Goal: Task Accomplishment & Management: Use online tool/utility

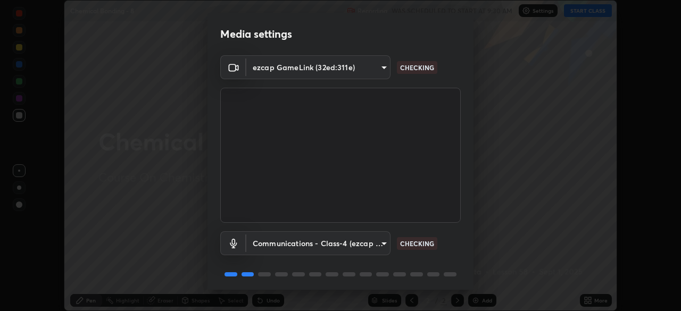
scroll to position [38, 0]
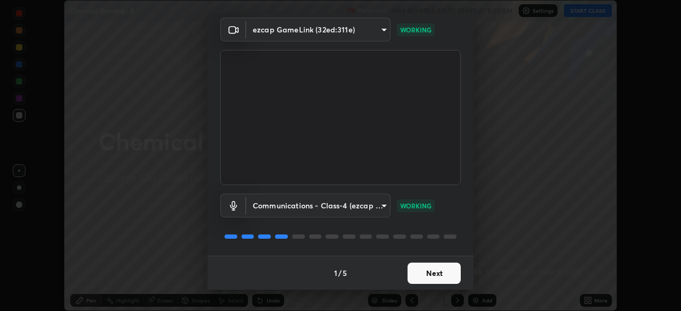
click at [426, 279] on button "Next" at bounding box center [433, 273] width 53 height 21
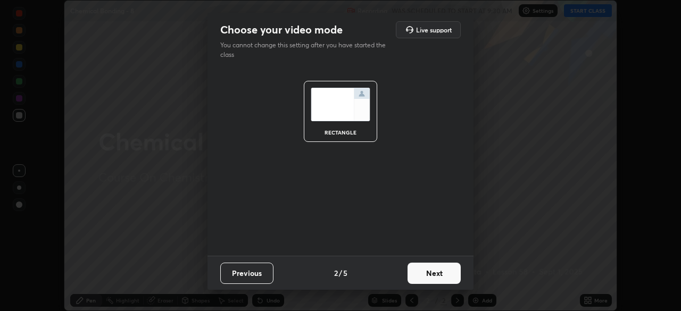
click at [425, 279] on button "Next" at bounding box center [433, 273] width 53 height 21
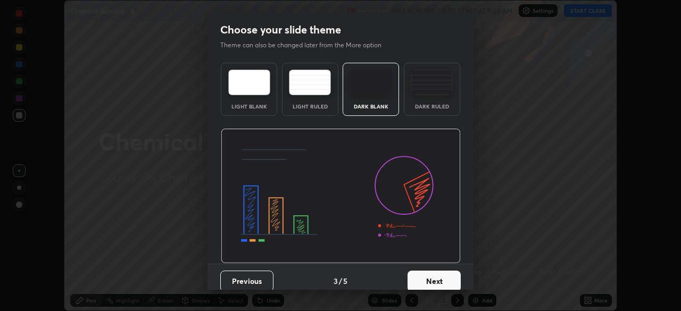
click at [425, 279] on button "Next" at bounding box center [433, 281] width 53 height 21
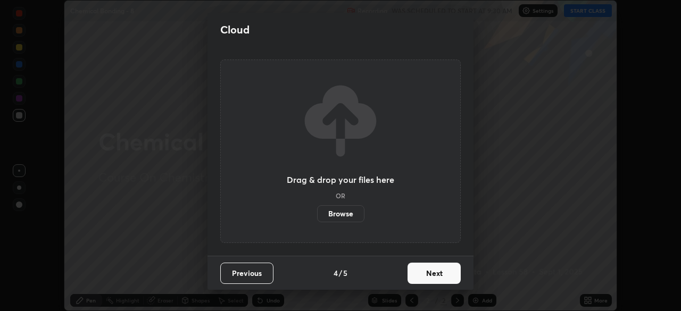
click at [427, 280] on button "Next" at bounding box center [433, 273] width 53 height 21
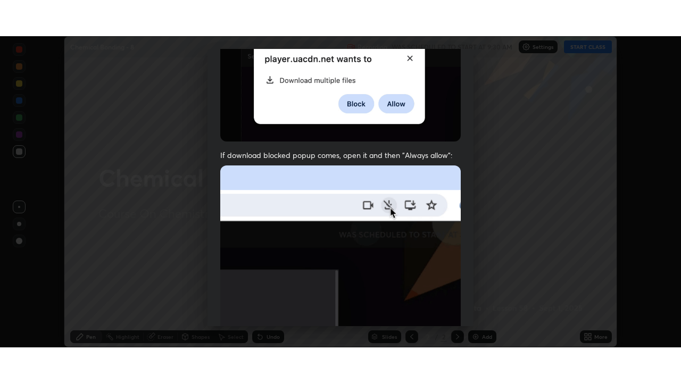
scroll to position [255, 0]
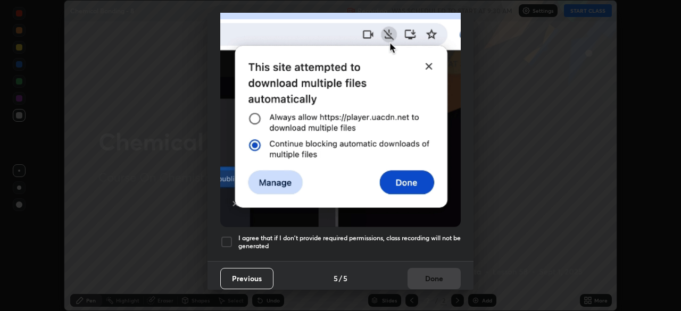
click at [432, 276] on div "Previous 5 / 5 Done" at bounding box center [340, 278] width 266 height 34
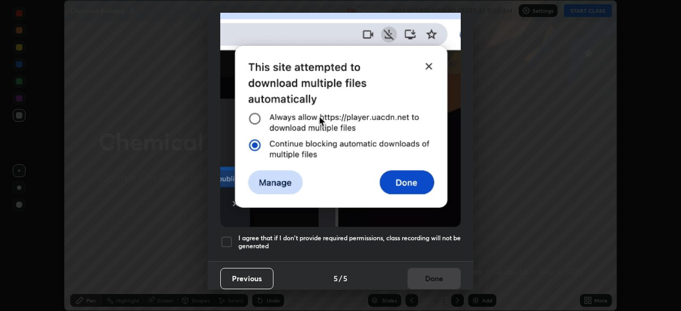
click at [230, 240] on div at bounding box center [226, 242] width 13 height 13
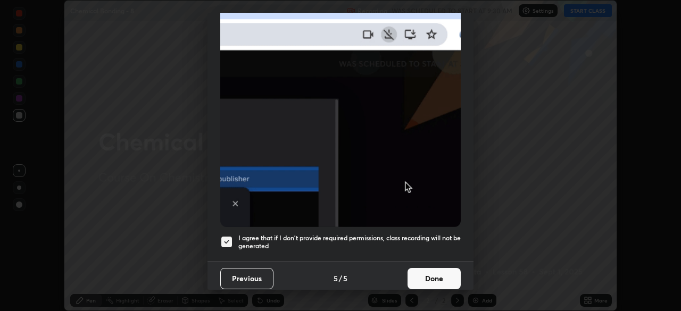
click at [427, 279] on button "Done" at bounding box center [433, 278] width 53 height 21
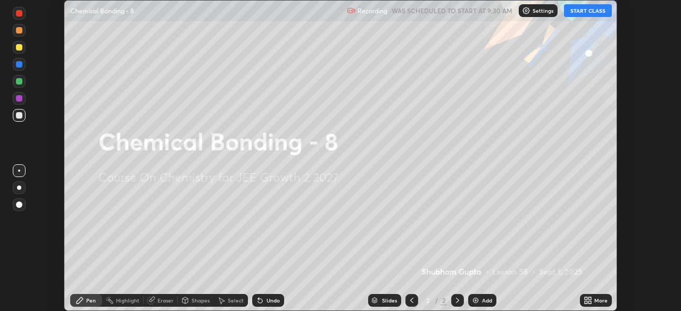
click at [583, 15] on button "START CLASS" at bounding box center [588, 10] width 48 height 13
click at [490, 301] on div "Add" at bounding box center [487, 300] width 10 height 5
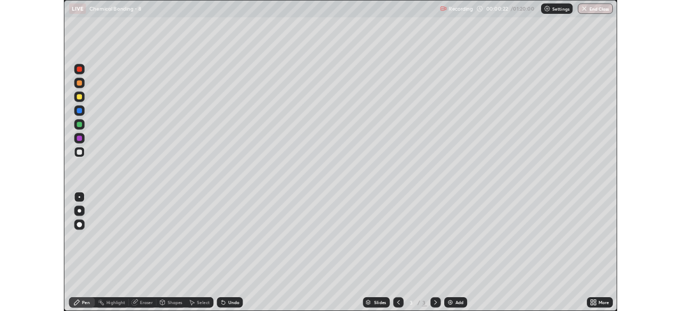
scroll to position [383, 681]
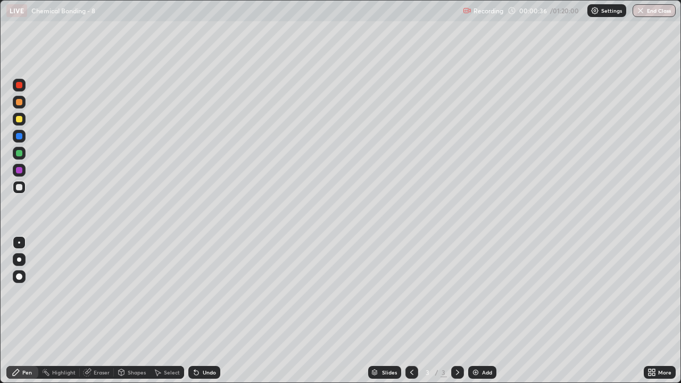
click at [478, 311] on img at bounding box center [475, 372] width 9 height 9
click at [20, 261] on div at bounding box center [19, 259] width 4 height 4
click at [21, 123] on div at bounding box center [19, 119] width 13 height 13
click at [19, 137] on div at bounding box center [19, 136] width 6 height 6
click at [21, 173] on div at bounding box center [19, 170] width 6 height 6
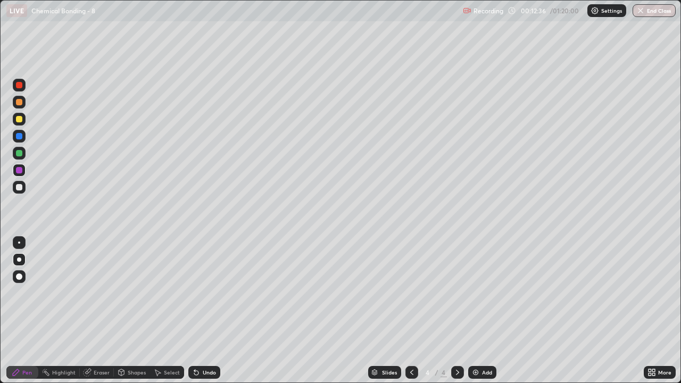
click at [20, 152] on div at bounding box center [19, 153] width 6 height 6
click at [20, 153] on div at bounding box center [19, 153] width 6 height 6
click at [22, 123] on div at bounding box center [19, 119] width 13 height 13
click at [20, 176] on div at bounding box center [19, 170] width 13 height 13
click at [21, 175] on div at bounding box center [19, 170] width 13 height 13
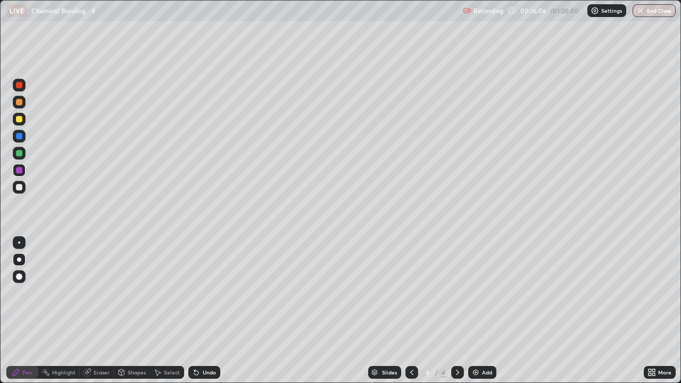
click at [474, 311] on img at bounding box center [475, 372] width 9 height 9
click at [19, 188] on div at bounding box center [19, 187] width 6 height 6
click at [19, 120] on div at bounding box center [19, 119] width 6 height 6
click at [208, 311] on div "Undo" at bounding box center [204, 372] width 32 height 13
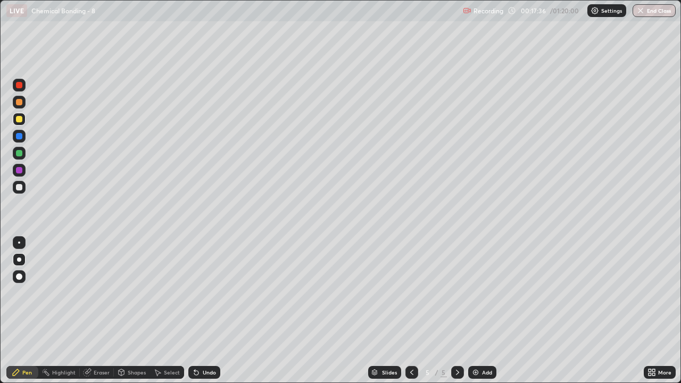
click at [204, 311] on div "Undo" at bounding box center [209, 372] width 13 height 5
click at [208, 311] on div "Undo" at bounding box center [204, 372] width 32 height 13
click at [479, 311] on div "Add" at bounding box center [482, 372] width 28 height 13
click at [19, 154] on div at bounding box center [19, 153] width 6 height 6
click at [20, 121] on div at bounding box center [19, 119] width 6 height 6
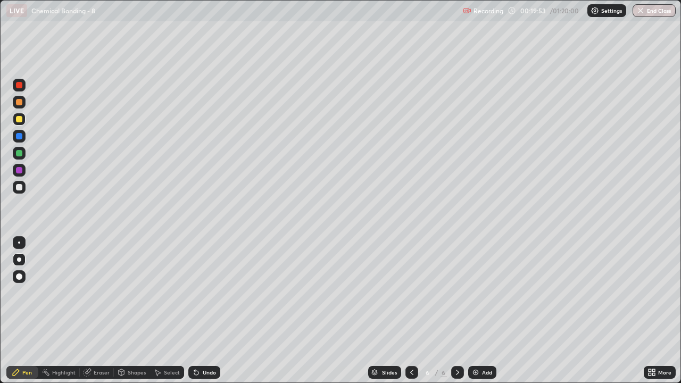
click at [20, 121] on div at bounding box center [19, 119] width 6 height 6
click at [23, 193] on div at bounding box center [19, 187] width 13 height 13
click at [19, 188] on div at bounding box center [19, 187] width 6 height 6
click at [93, 311] on div "Eraser" at bounding box center [97, 372] width 34 height 13
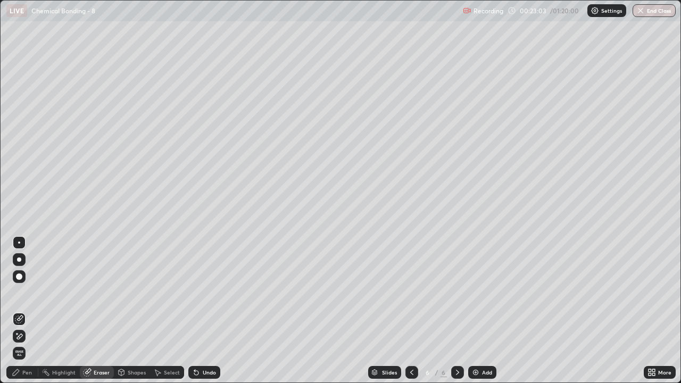
click at [20, 311] on icon at bounding box center [19, 336] width 9 height 9
click at [485, 311] on div "Add" at bounding box center [482, 372] width 28 height 13
click at [26, 311] on div "Pen" at bounding box center [22, 372] width 32 height 13
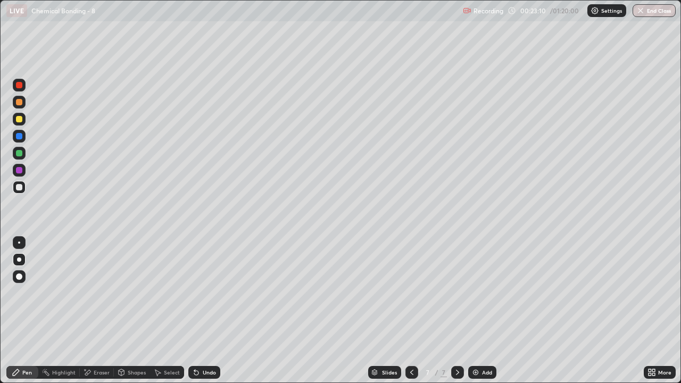
click at [20, 189] on div at bounding box center [19, 187] width 6 height 6
click at [20, 120] on div at bounding box center [19, 119] width 6 height 6
click at [19, 120] on div at bounding box center [19, 119] width 6 height 6
click at [21, 153] on div at bounding box center [19, 153] width 6 height 6
click at [21, 154] on div at bounding box center [19, 153] width 6 height 6
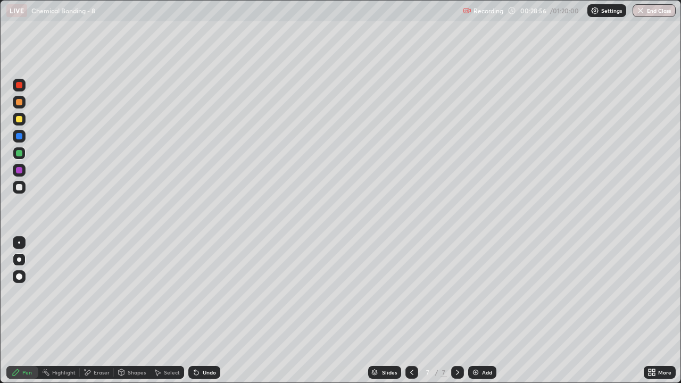
click at [95, 311] on div "Eraser" at bounding box center [97, 372] width 34 height 13
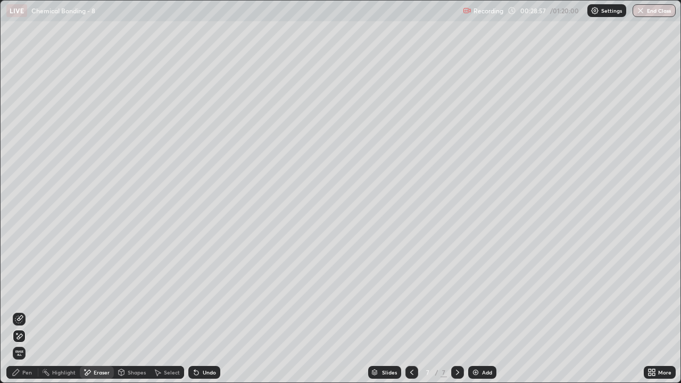
click at [20, 311] on icon at bounding box center [20, 335] width 6 height 5
click at [26, 311] on div "Pen" at bounding box center [22, 372] width 32 height 13
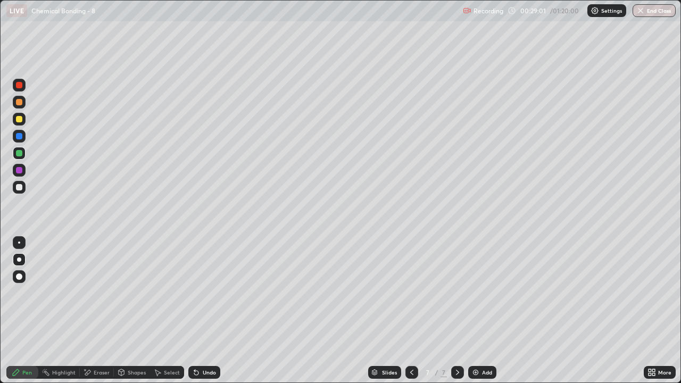
click at [22, 189] on div at bounding box center [19, 187] width 13 height 13
click at [96, 311] on div "Eraser" at bounding box center [102, 372] width 16 height 5
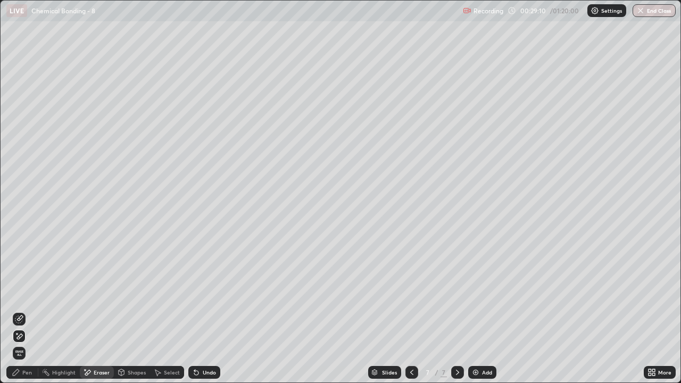
click at [23, 311] on div "Pen" at bounding box center [27, 372] width 10 height 5
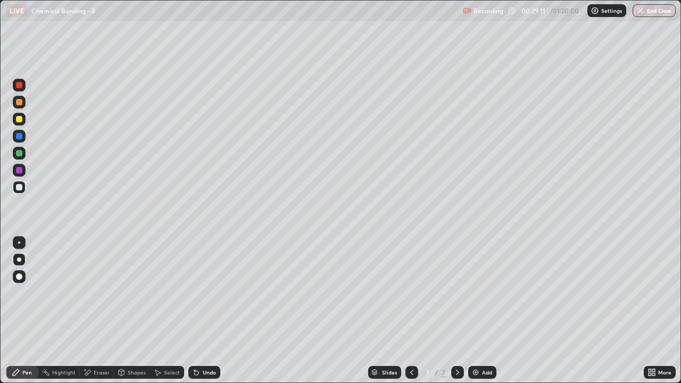
click at [24, 188] on div at bounding box center [19, 187] width 13 height 13
click at [21, 123] on div at bounding box center [19, 119] width 13 height 13
click at [98, 311] on div "Eraser" at bounding box center [97, 372] width 34 height 13
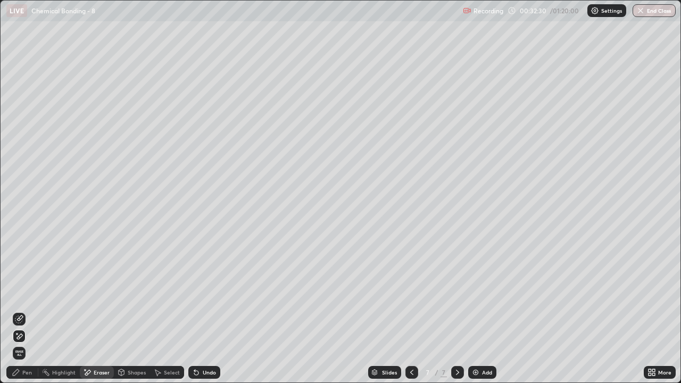
click at [20, 311] on icon at bounding box center [19, 319] width 9 height 9
click at [22, 311] on div "Pen" at bounding box center [22, 372] width 32 height 13
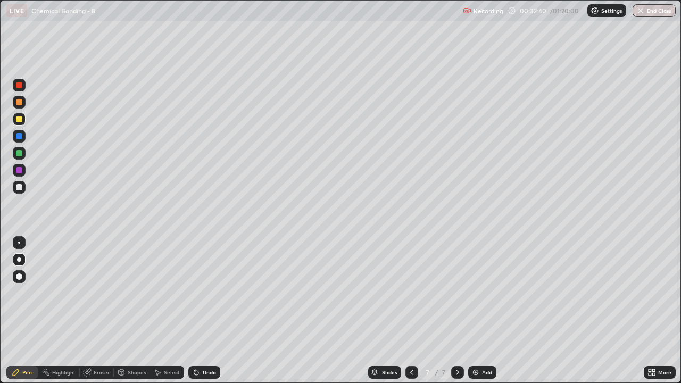
click at [23, 120] on div at bounding box center [19, 119] width 13 height 13
click at [479, 311] on div "Add" at bounding box center [482, 372] width 28 height 13
click at [17, 192] on div at bounding box center [19, 187] width 13 height 13
click at [19, 157] on div at bounding box center [19, 153] width 13 height 13
click at [20, 187] on div at bounding box center [19, 187] width 6 height 6
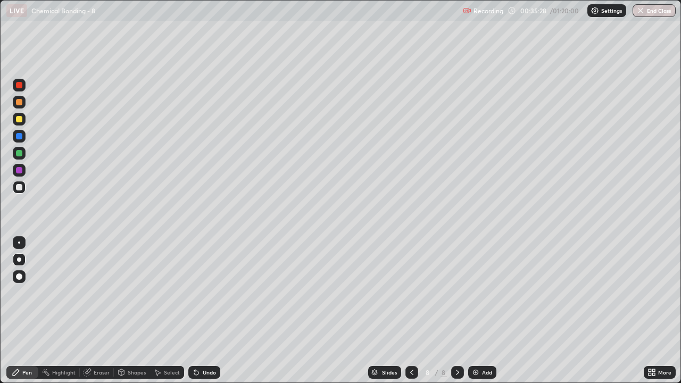
click at [19, 120] on div at bounding box center [19, 119] width 6 height 6
click at [20, 154] on div at bounding box center [19, 153] width 6 height 6
click at [19, 120] on div at bounding box center [19, 119] width 6 height 6
click at [23, 155] on div at bounding box center [19, 153] width 13 height 13
click at [21, 155] on div at bounding box center [19, 153] width 6 height 6
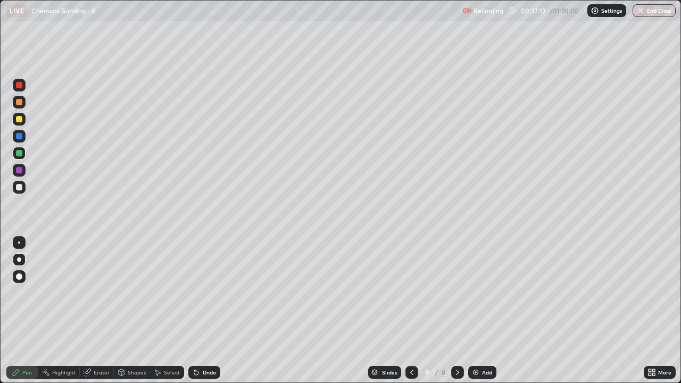
click at [17, 192] on div at bounding box center [19, 187] width 13 height 13
click at [21, 165] on div at bounding box center [19, 170] width 13 height 13
click at [13, 153] on div at bounding box center [19, 153] width 13 height 13
click at [18, 191] on div at bounding box center [19, 187] width 13 height 13
click at [127, 311] on div "Shapes" at bounding box center [132, 372] width 36 height 13
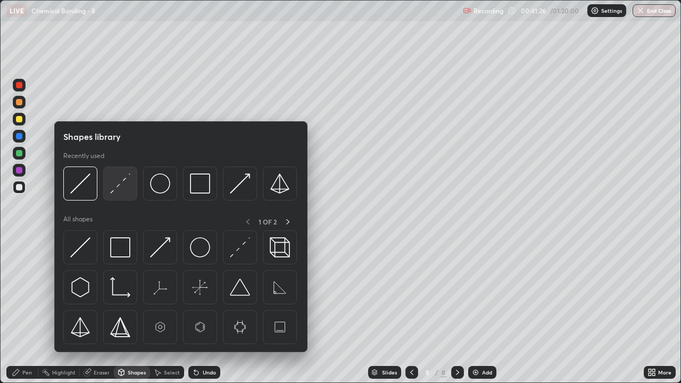
click at [118, 188] on img at bounding box center [120, 183] width 20 height 20
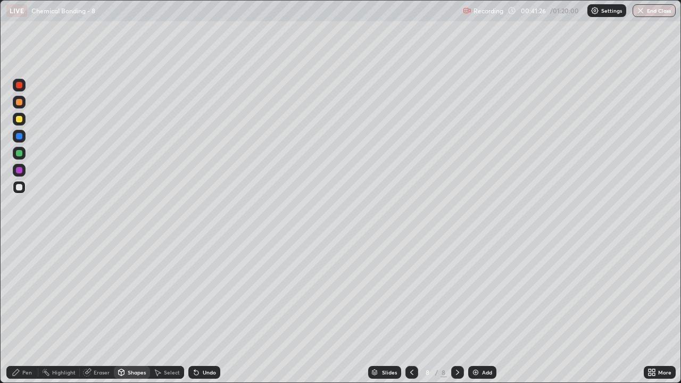
click at [19, 123] on div at bounding box center [19, 119] width 13 height 13
click at [31, 311] on div "Pen" at bounding box center [27, 372] width 10 height 5
click at [21, 169] on div at bounding box center [19, 170] width 6 height 6
click at [214, 311] on div "Undo" at bounding box center [204, 372] width 32 height 13
click at [215, 311] on div "Undo" at bounding box center [204, 372] width 32 height 13
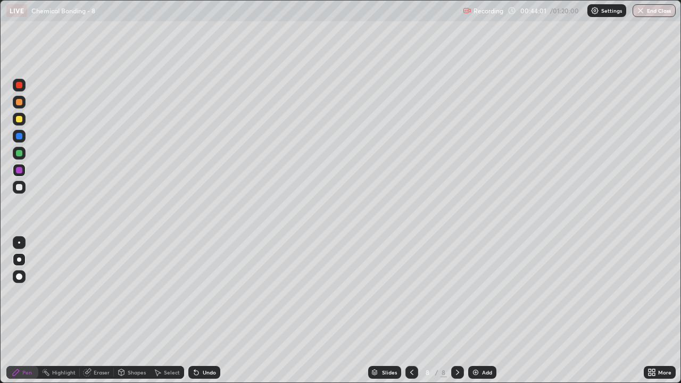
click at [215, 311] on div "Undo" at bounding box center [204, 372] width 32 height 13
click at [206, 311] on div "Undo" at bounding box center [209, 372] width 13 height 5
click at [205, 311] on div "Undo" at bounding box center [209, 372] width 13 height 5
click at [206, 311] on div "Undo" at bounding box center [209, 372] width 13 height 5
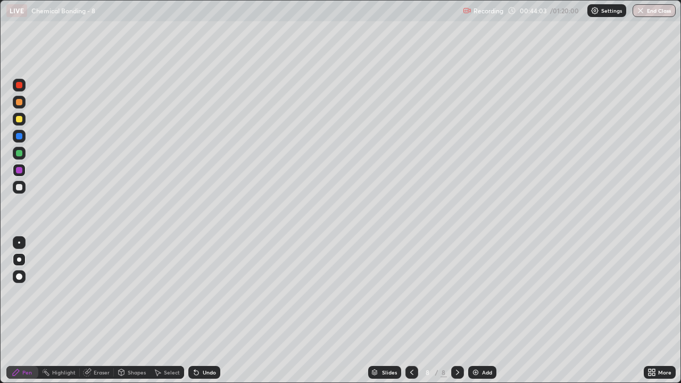
click at [206, 311] on div "Undo" at bounding box center [204, 372] width 32 height 13
click at [207, 311] on div "Undo" at bounding box center [204, 372] width 32 height 13
click at [206, 311] on div "Undo" at bounding box center [209, 372] width 13 height 5
click at [207, 311] on div "Undo" at bounding box center [209, 372] width 13 height 5
click at [486, 311] on div "Add" at bounding box center [482, 372] width 28 height 13
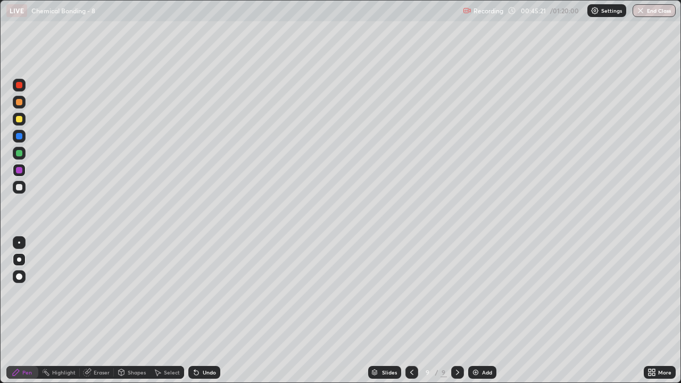
click at [18, 188] on div at bounding box center [19, 187] width 6 height 6
click at [412, 311] on icon at bounding box center [411, 372] width 9 height 9
click at [461, 311] on icon at bounding box center [457, 372] width 9 height 9
click at [205, 311] on div "Undo" at bounding box center [204, 372] width 32 height 13
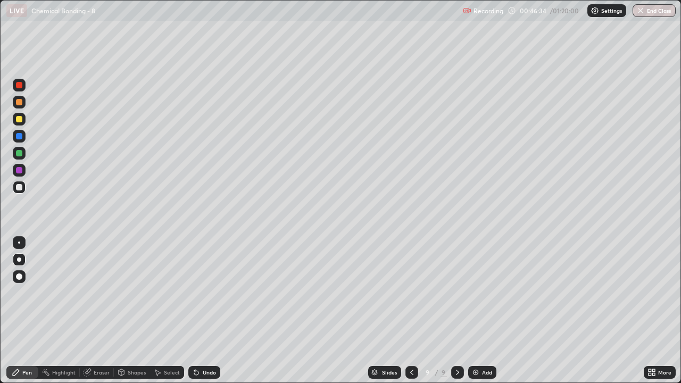
click at [210, 311] on div "Undo" at bounding box center [204, 372] width 32 height 13
click at [211, 311] on div "Undo" at bounding box center [204, 372] width 32 height 13
click at [19, 117] on div at bounding box center [19, 119] width 6 height 6
click at [20, 135] on div at bounding box center [19, 136] width 6 height 6
click at [22, 136] on div at bounding box center [19, 136] width 6 height 6
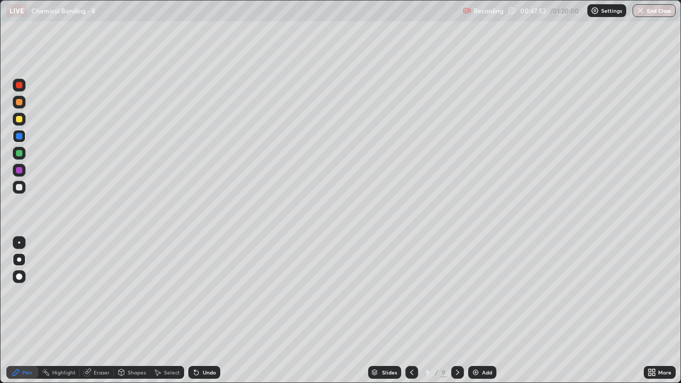
click at [67, 311] on div "Highlight" at bounding box center [58, 372] width 41 height 13
click at [20, 311] on icon at bounding box center [19, 336] width 9 height 9
click at [18, 131] on div at bounding box center [19, 136] width 13 height 13
click at [23, 311] on div "Pen" at bounding box center [22, 372] width 32 height 13
click at [20, 123] on div at bounding box center [19, 119] width 13 height 13
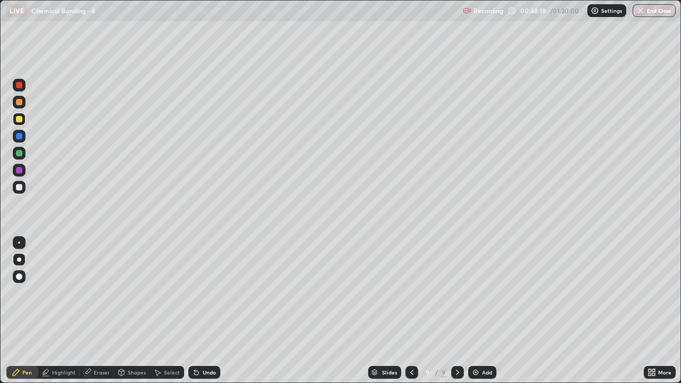
click at [19, 154] on div at bounding box center [19, 153] width 6 height 6
click at [18, 172] on div at bounding box center [19, 170] width 6 height 6
click at [18, 171] on div at bounding box center [19, 170] width 6 height 6
click at [15, 159] on div at bounding box center [19, 153] width 13 height 13
click at [410, 311] on div at bounding box center [411, 372] width 13 height 21
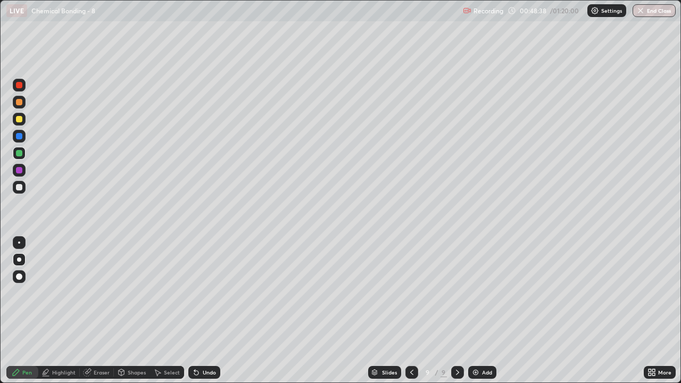
click at [410, 311] on div at bounding box center [411, 372] width 13 height 13
click at [405, 311] on div at bounding box center [411, 372] width 13 height 21
click at [412, 311] on icon at bounding box center [411, 372] width 3 height 5
click at [412, 311] on div at bounding box center [411, 372] width 13 height 21
click at [456, 311] on icon at bounding box center [457, 372] width 9 height 9
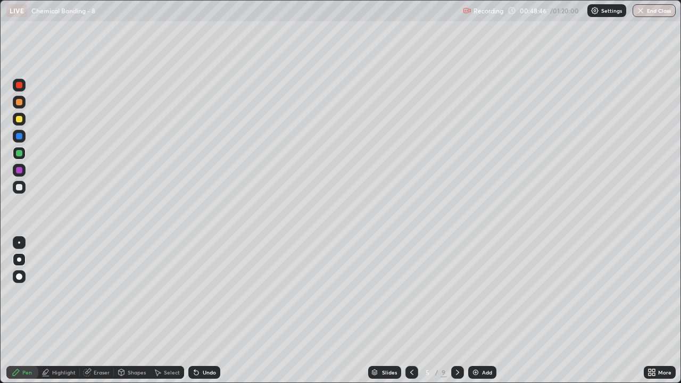
click at [457, 311] on icon at bounding box center [457, 372] width 9 height 9
click at [458, 311] on div at bounding box center [457, 372] width 13 height 21
click at [454, 311] on div at bounding box center [457, 372] width 13 height 13
click at [15, 187] on div at bounding box center [19, 187] width 13 height 13
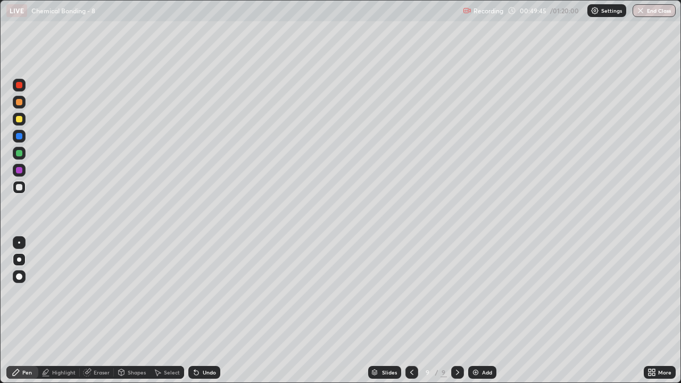
click at [456, 311] on div at bounding box center [457, 372] width 13 height 21
click at [480, 311] on div "Add" at bounding box center [482, 372] width 28 height 13
click at [19, 188] on div at bounding box center [19, 187] width 6 height 6
click at [409, 311] on div at bounding box center [411, 372] width 13 height 13
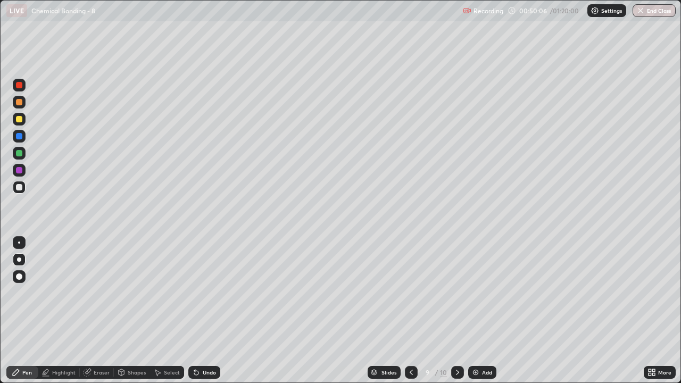
click at [409, 311] on div at bounding box center [411, 372] width 13 height 13
click at [412, 311] on icon at bounding box center [411, 372] width 9 height 9
click at [414, 311] on icon at bounding box center [411, 372] width 9 height 9
click at [456, 311] on icon at bounding box center [457, 372] width 9 height 9
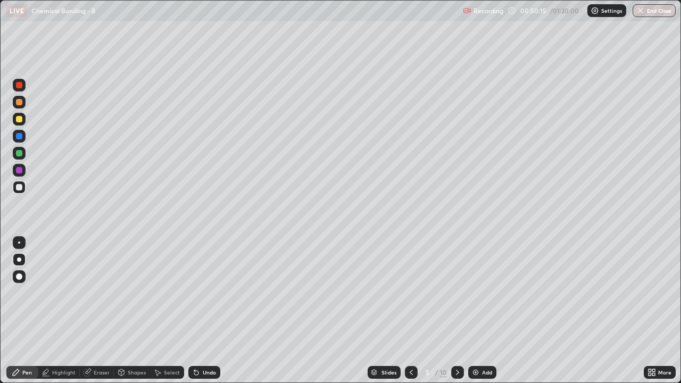
click at [457, 311] on icon at bounding box center [457, 372] width 3 height 5
click at [458, 311] on div at bounding box center [457, 372] width 13 height 13
click at [458, 311] on div at bounding box center [457, 372] width 13 height 21
click at [459, 311] on div at bounding box center [457, 372] width 13 height 13
click at [459, 311] on icon at bounding box center [457, 372] width 9 height 9
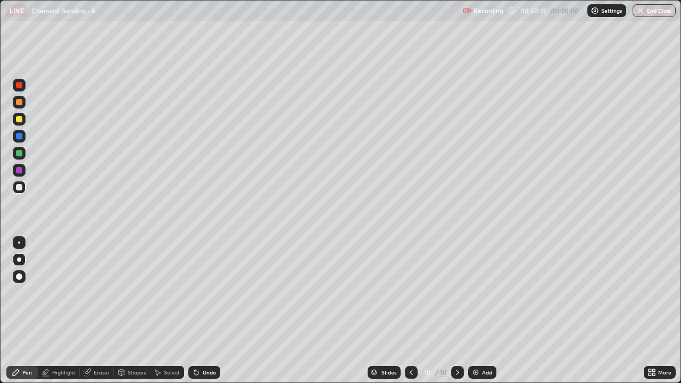
click at [18, 133] on div at bounding box center [19, 136] width 6 height 6
click at [20, 188] on div at bounding box center [19, 187] width 6 height 6
click at [18, 153] on div at bounding box center [19, 153] width 6 height 6
click at [20, 187] on div at bounding box center [19, 187] width 6 height 6
click at [21, 171] on div at bounding box center [19, 170] width 6 height 6
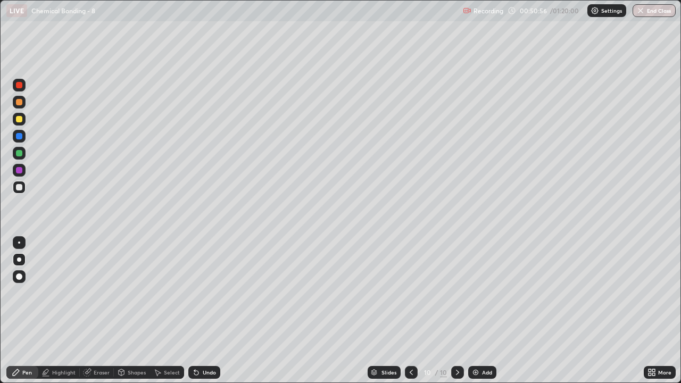
click at [21, 169] on div at bounding box center [19, 170] width 6 height 6
click at [20, 151] on div at bounding box center [19, 153] width 6 height 6
click at [23, 190] on div at bounding box center [19, 187] width 13 height 13
click at [22, 190] on div at bounding box center [19, 187] width 13 height 13
click at [21, 187] on div at bounding box center [19, 187] width 6 height 6
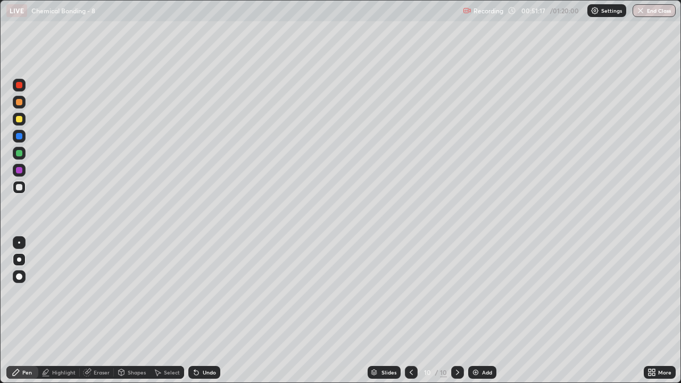
click at [23, 154] on div at bounding box center [19, 153] width 13 height 13
click at [19, 191] on div at bounding box center [19, 187] width 13 height 13
click at [19, 154] on div at bounding box center [19, 153] width 6 height 6
click at [13, 186] on div at bounding box center [19, 187] width 13 height 13
click at [410, 311] on div at bounding box center [411, 372] width 13 height 13
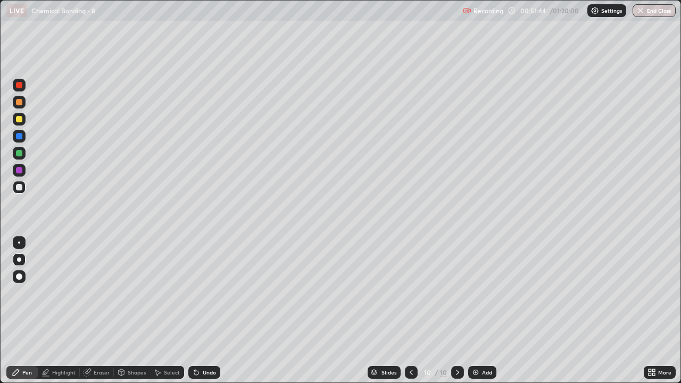
click at [410, 311] on div at bounding box center [411, 372] width 13 height 13
click at [457, 311] on div at bounding box center [457, 372] width 13 height 21
click at [20, 123] on div at bounding box center [19, 119] width 13 height 13
click at [20, 121] on div at bounding box center [19, 119] width 6 height 6
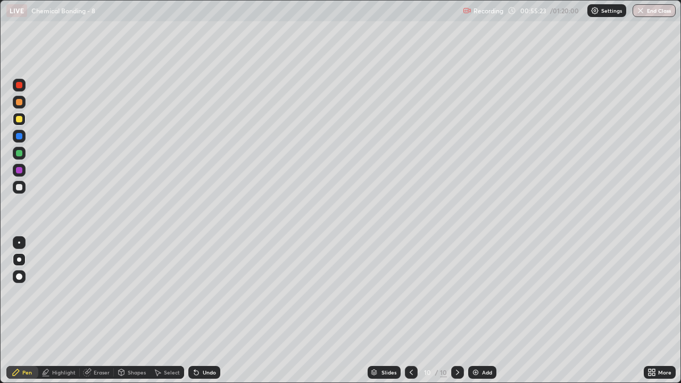
click at [414, 311] on div at bounding box center [411, 372] width 13 height 21
click at [412, 311] on div at bounding box center [411, 372] width 13 height 21
click at [413, 311] on div at bounding box center [411, 372] width 13 height 13
click at [413, 311] on div at bounding box center [411, 372] width 13 height 21
click at [413, 311] on div at bounding box center [411, 372] width 13 height 13
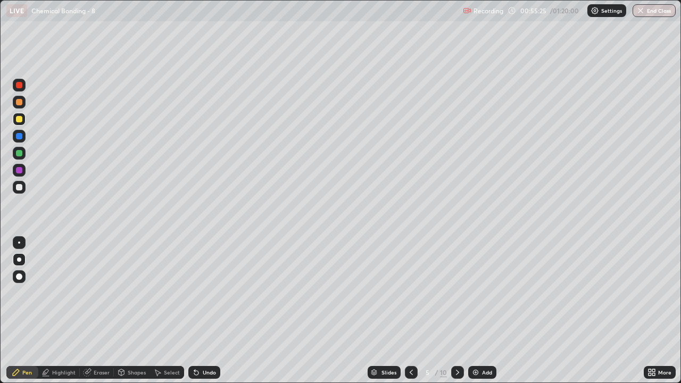
click at [415, 311] on div at bounding box center [411, 372] width 13 height 13
click at [413, 311] on div at bounding box center [411, 372] width 13 height 13
click at [456, 311] on div at bounding box center [457, 372] width 13 height 21
click at [85, 311] on div "Eraser" at bounding box center [97, 372] width 34 height 13
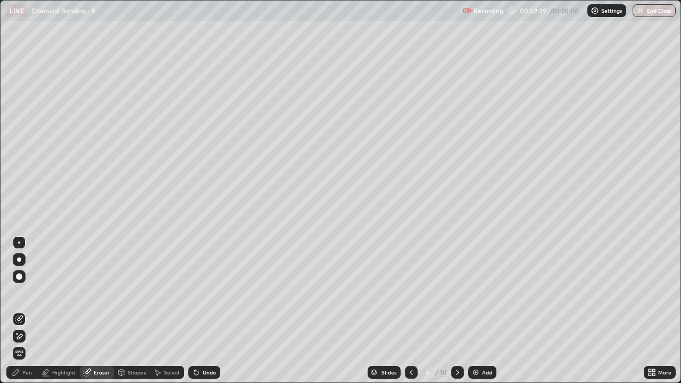
click at [455, 311] on icon at bounding box center [457, 372] width 9 height 9
click at [458, 311] on div at bounding box center [457, 372] width 13 height 13
click at [456, 311] on div at bounding box center [457, 372] width 13 height 21
click at [459, 311] on icon at bounding box center [457, 372] width 9 height 9
click at [458, 311] on div at bounding box center [457, 372] width 13 height 21
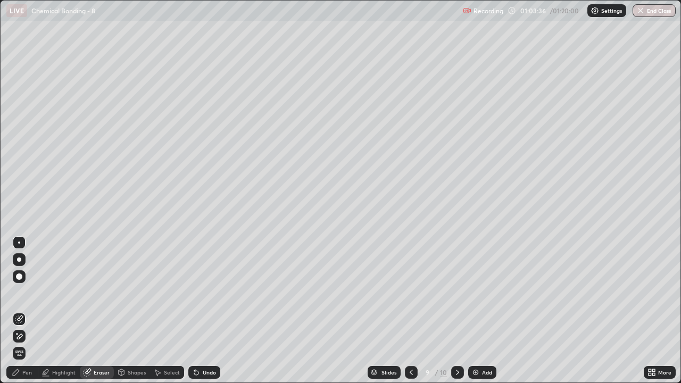
click at [458, 311] on div at bounding box center [457, 372] width 13 height 21
click at [456, 311] on icon at bounding box center [457, 372] width 9 height 9
click at [411, 311] on div at bounding box center [411, 372] width 13 height 21
click at [412, 311] on div at bounding box center [411, 372] width 13 height 13
click at [23, 311] on div "Pen" at bounding box center [22, 372] width 32 height 13
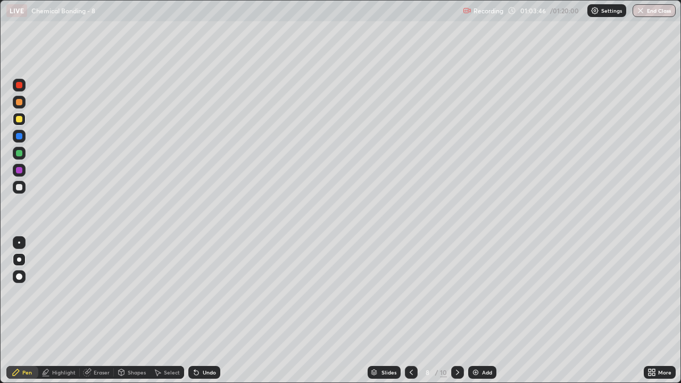
click at [20, 120] on div at bounding box center [19, 119] width 6 height 6
click at [456, 311] on icon at bounding box center [457, 372] width 9 height 9
click at [474, 311] on img at bounding box center [475, 372] width 9 height 9
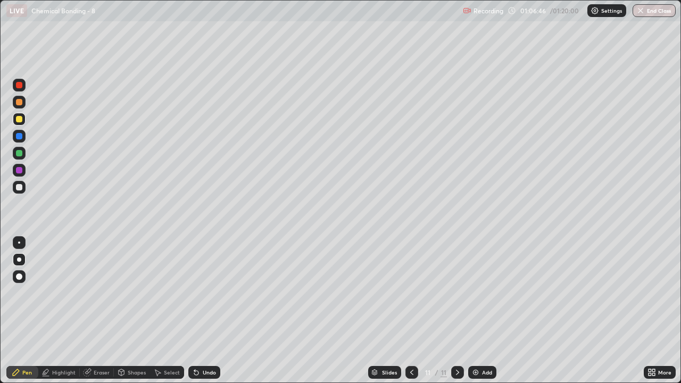
click at [207, 311] on div "Undo" at bounding box center [204, 372] width 32 height 13
click at [412, 311] on div at bounding box center [411, 372] width 13 height 13
click at [414, 311] on div at bounding box center [411, 372] width 13 height 13
click at [415, 311] on div at bounding box center [411, 372] width 13 height 13
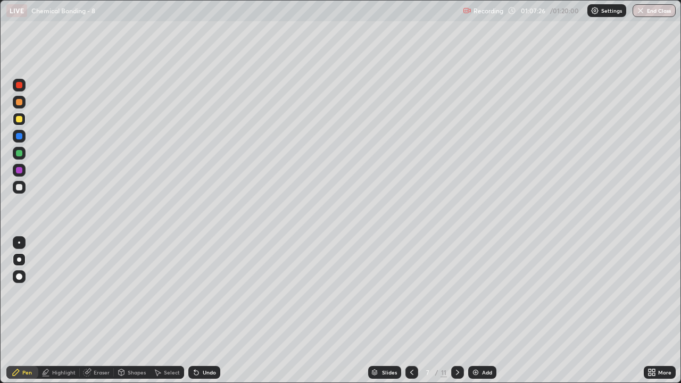
click at [412, 311] on div at bounding box center [411, 372] width 13 height 21
click at [451, 311] on div at bounding box center [457, 372] width 13 height 13
click at [462, 311] on div at bounding box center [457, 372] width 13 height 13
click at [452, 311] on div at bounding box center [457, 372] width 13 height 13
click at [455, 311] on icon at bounding box center [457, 372] width 9 height 9
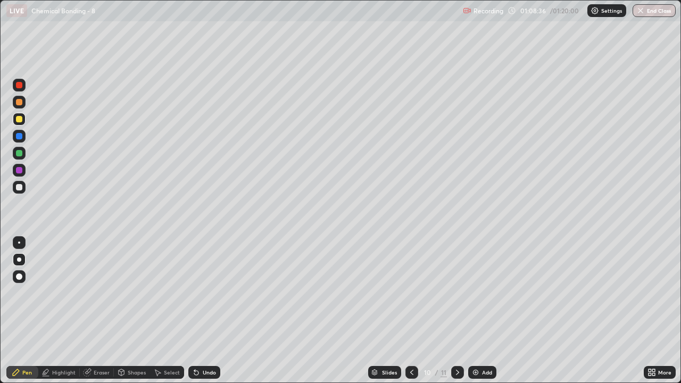
click at [459, 311] on div at bounding box center [457, 372] width 13 height 13
click at [652, 10] on button "End Class" at bounding box center [653, 10] width 43 height 13
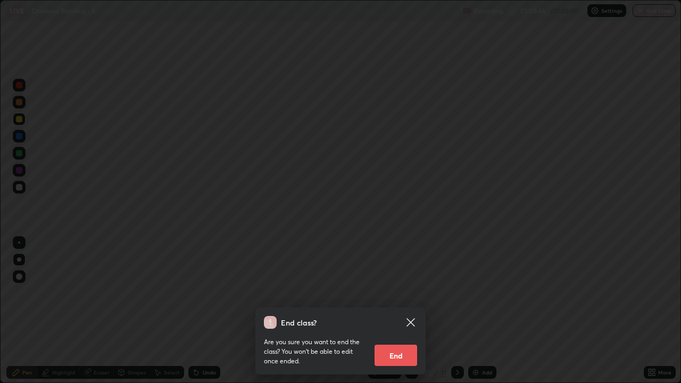
click at [400, 311] on button "End" at bounding box center [395, 355] width 43 height 21
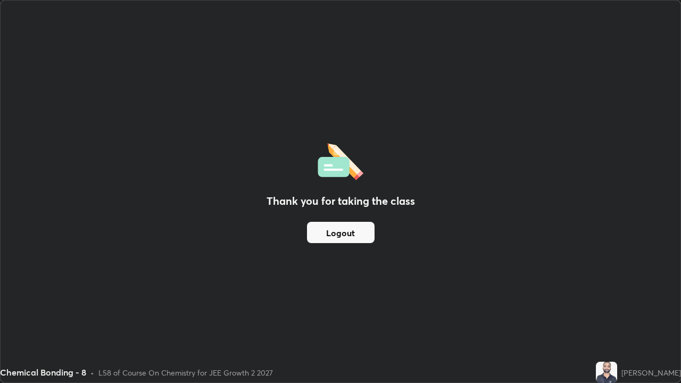
click at [332, 231] on button "Logout" at bounding box center [341, 232] width 68 height 21
click at [356, 228] on button "Logout" at bounding box center [341, 232] width 68 height 21
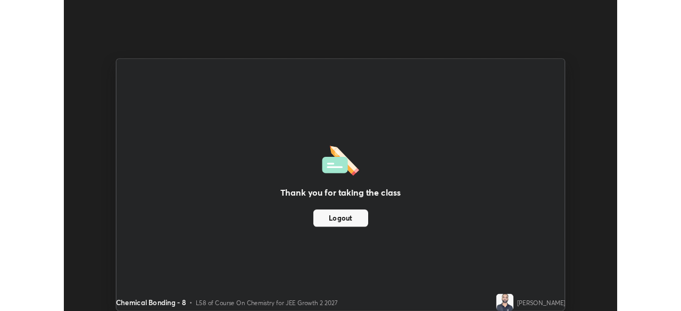
scroll to position [52876, 52507]
